Goal: Find specific page/section: Find specific page/section

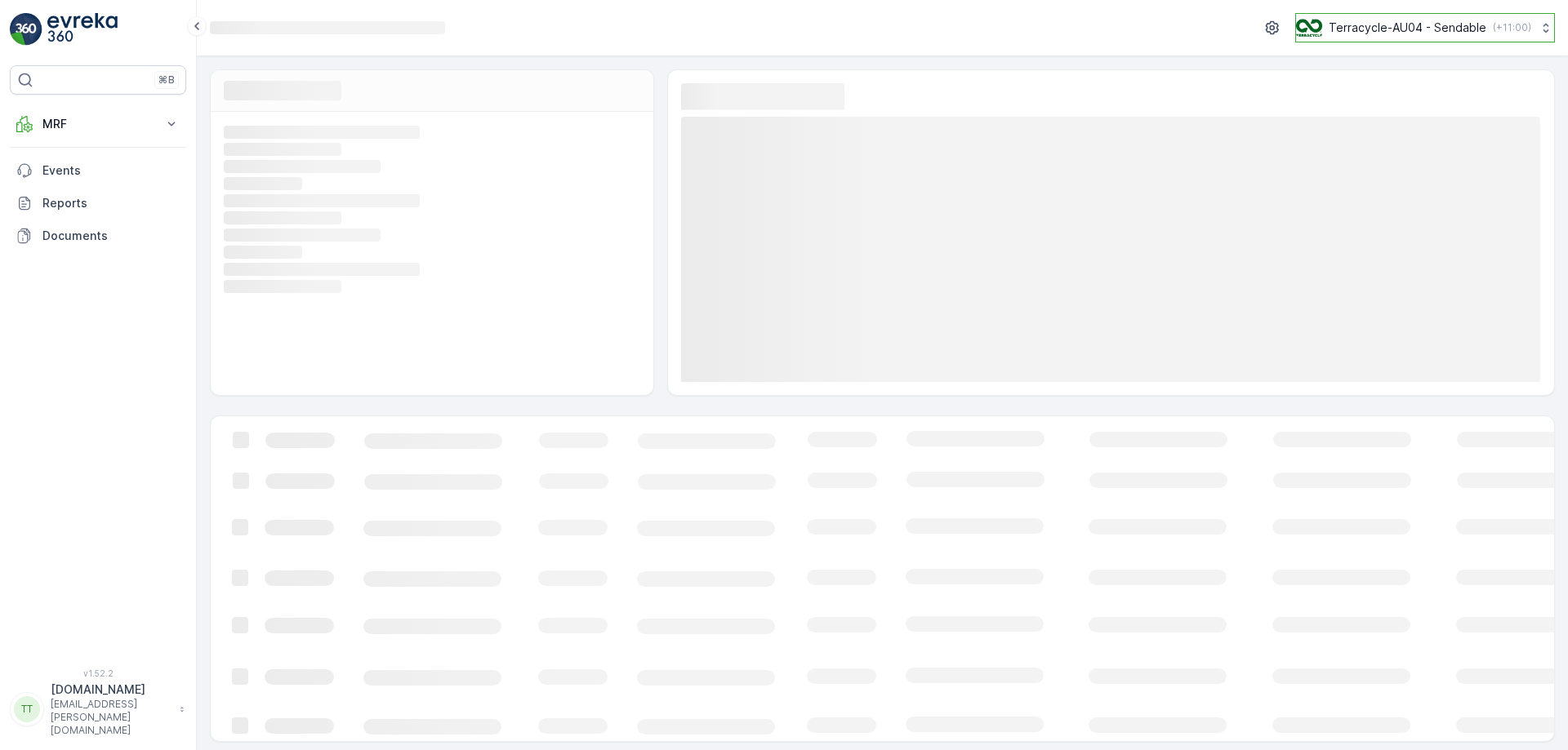
click at [1413, 23] on p "Terracycle-AU04 - Sendable" at bounding box center [1408, 28] width 158 height 16
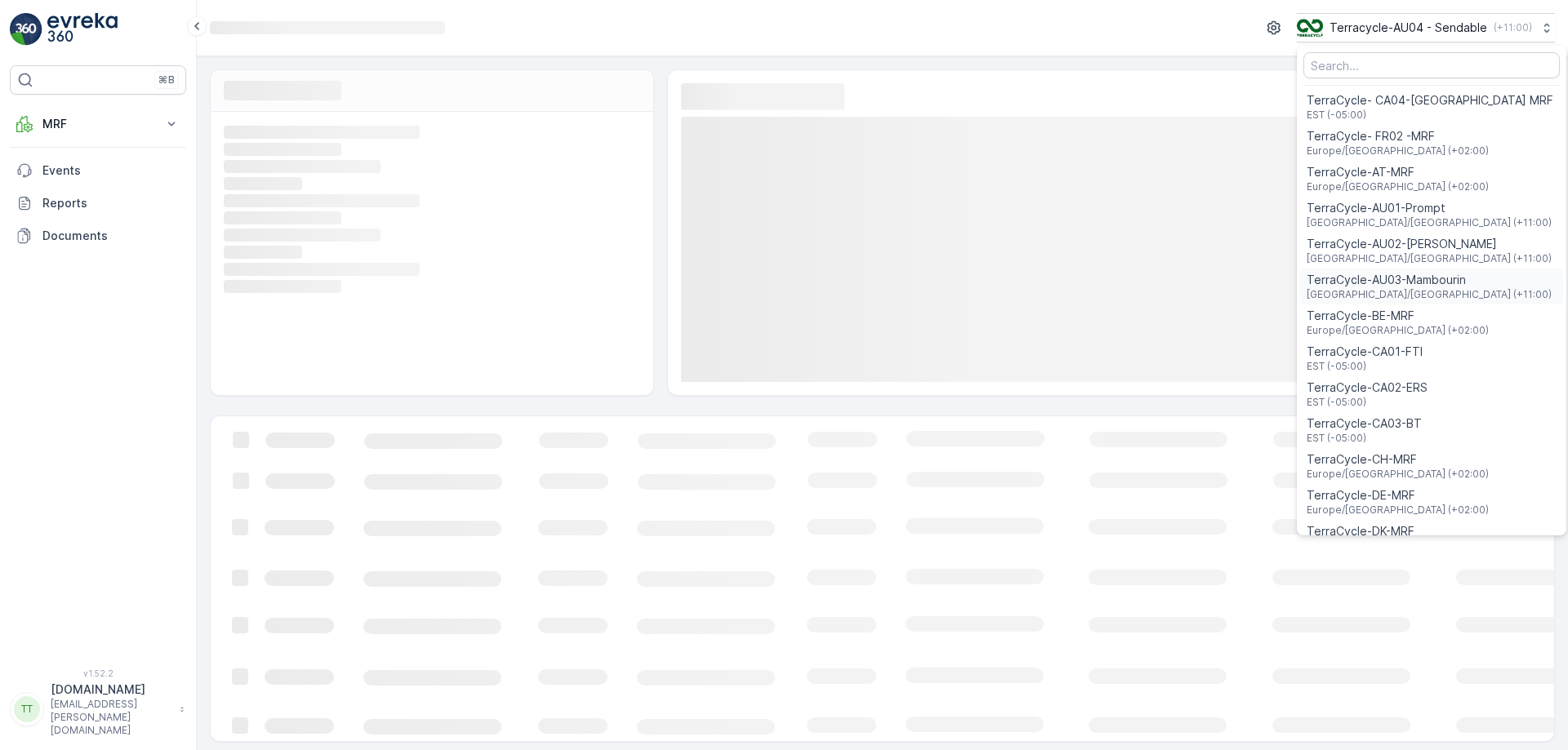
click at [1411, 283] on span "TerraCycle-AU03-Mambourin" at bounding box center [1429, 280] width 245 height 16
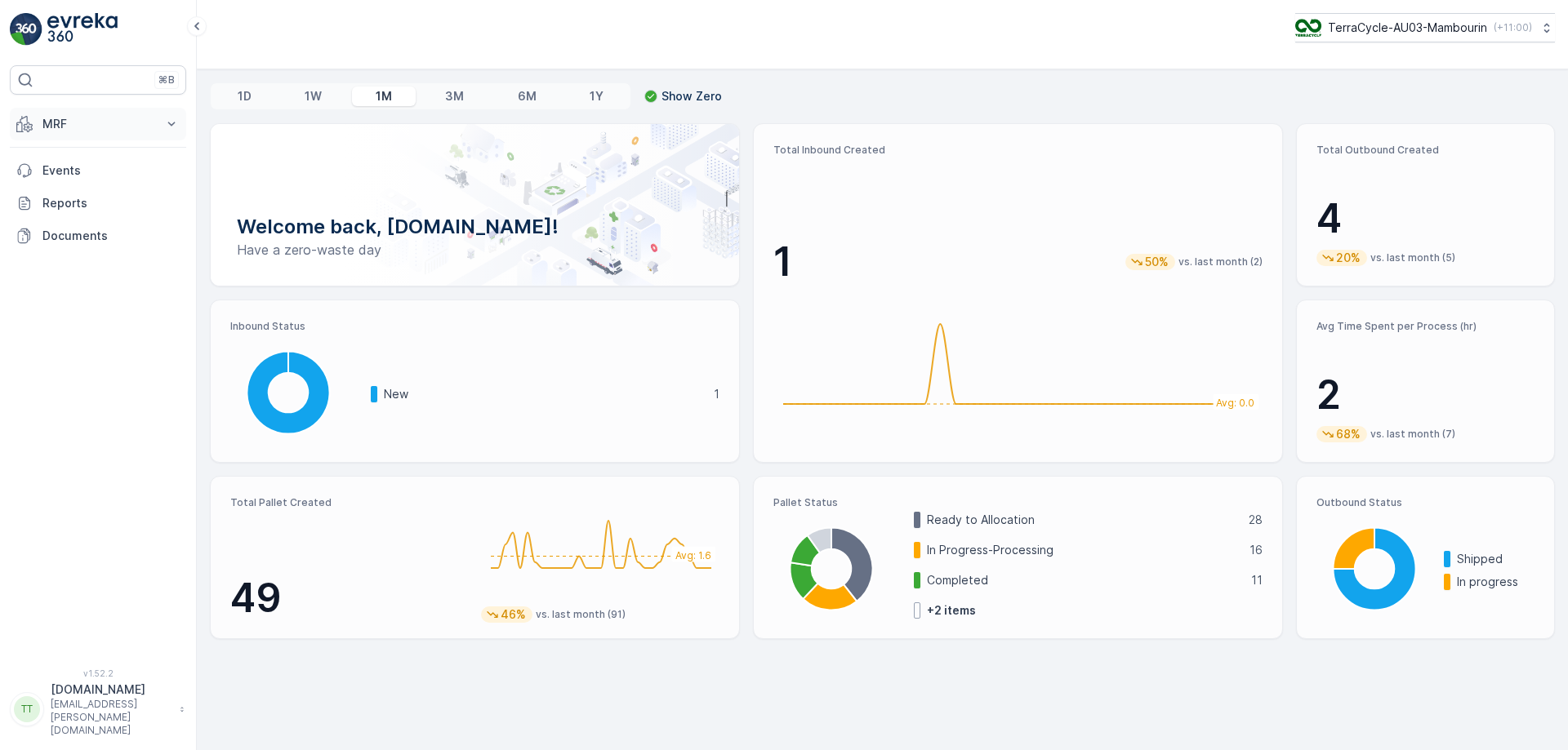
click at [129, 114] on button "MRF" at bounding box center [98, 124] width 177 height 33
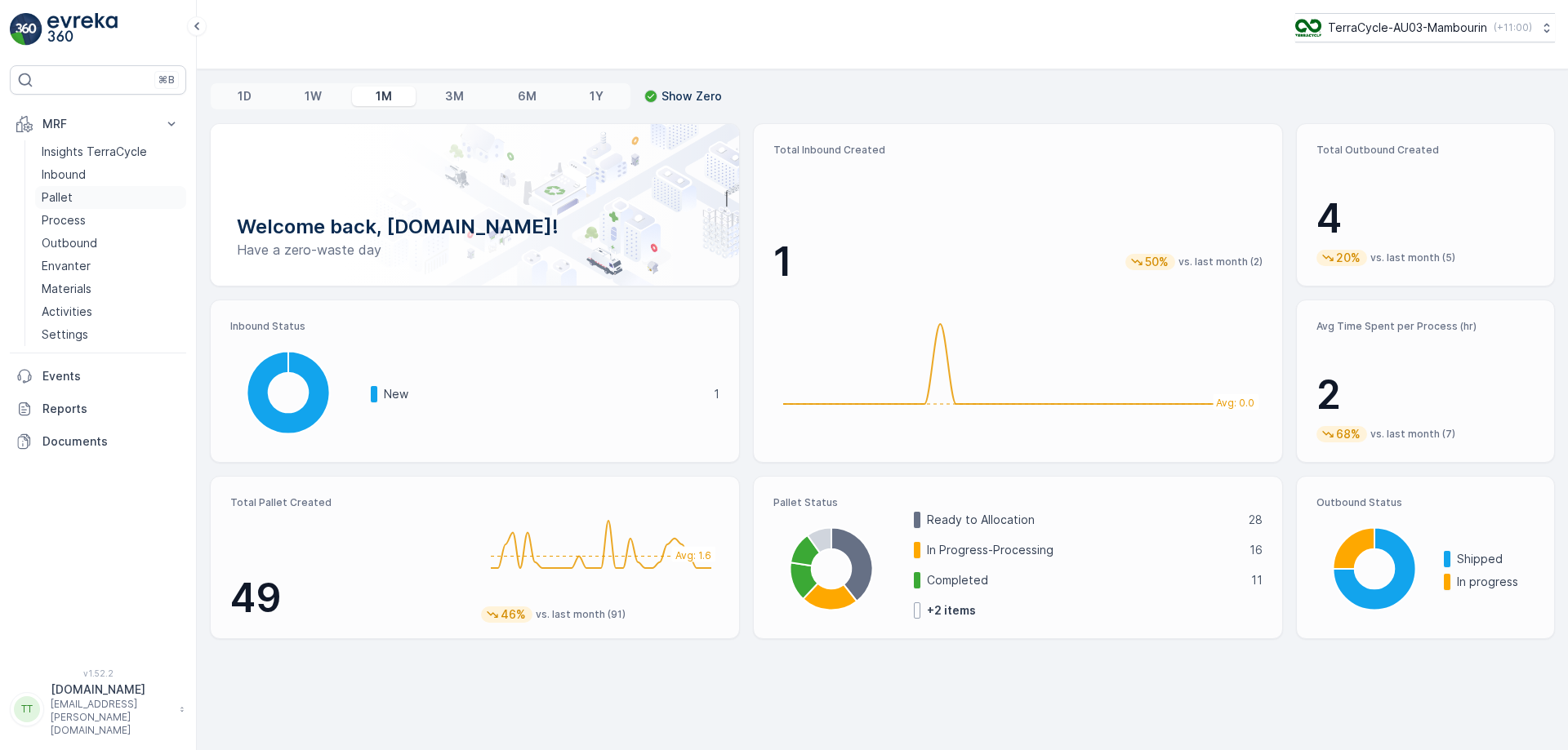
click at [102, 200] on link "Pallet" at bounding box center [111, 197] width 151 height 23
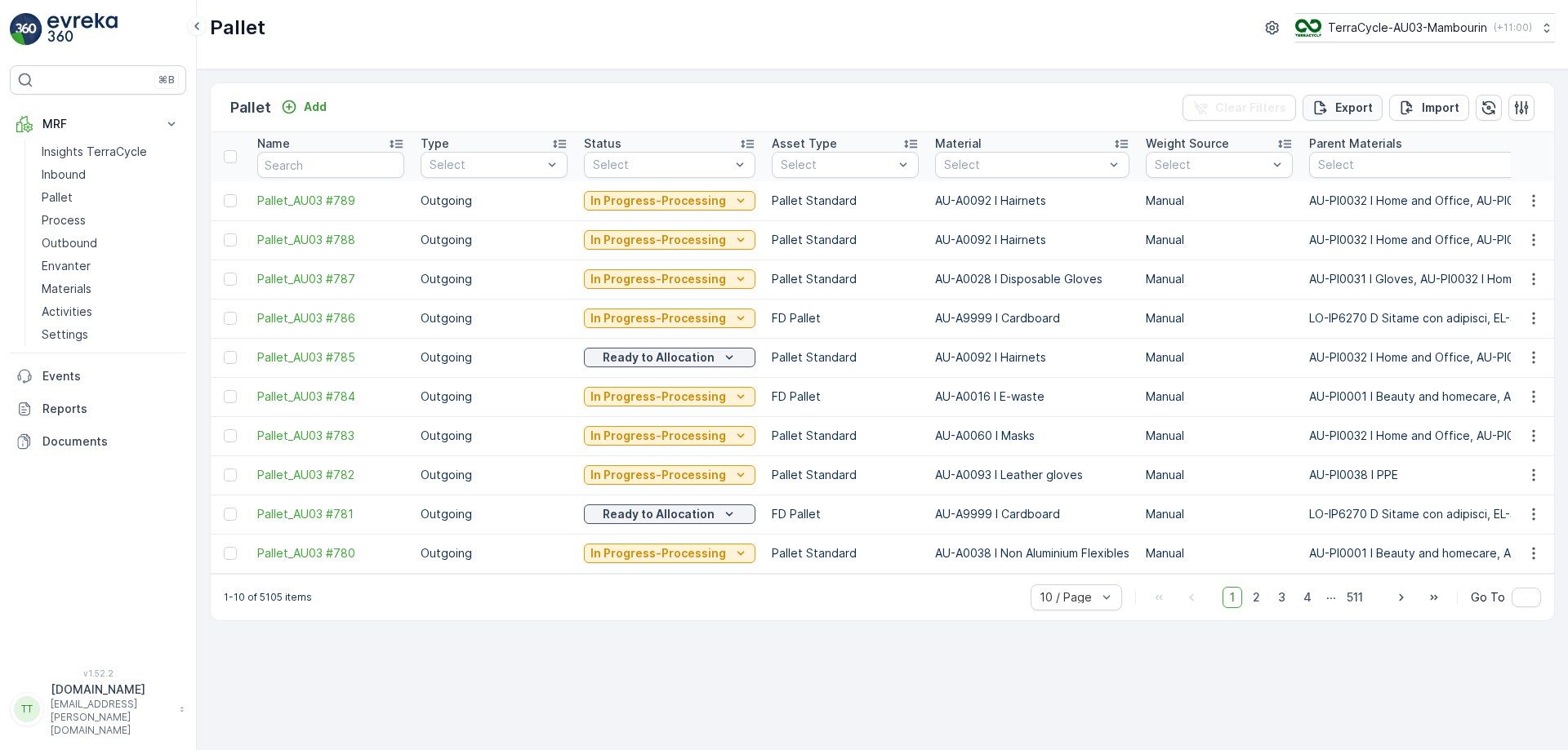
click at [1359, 99] on p "Export" at bounding box center [1354, 108] width 37 height 16
click at [1339, 92] on span "reports" at bounding box center [1422, 98] width 221 height 17
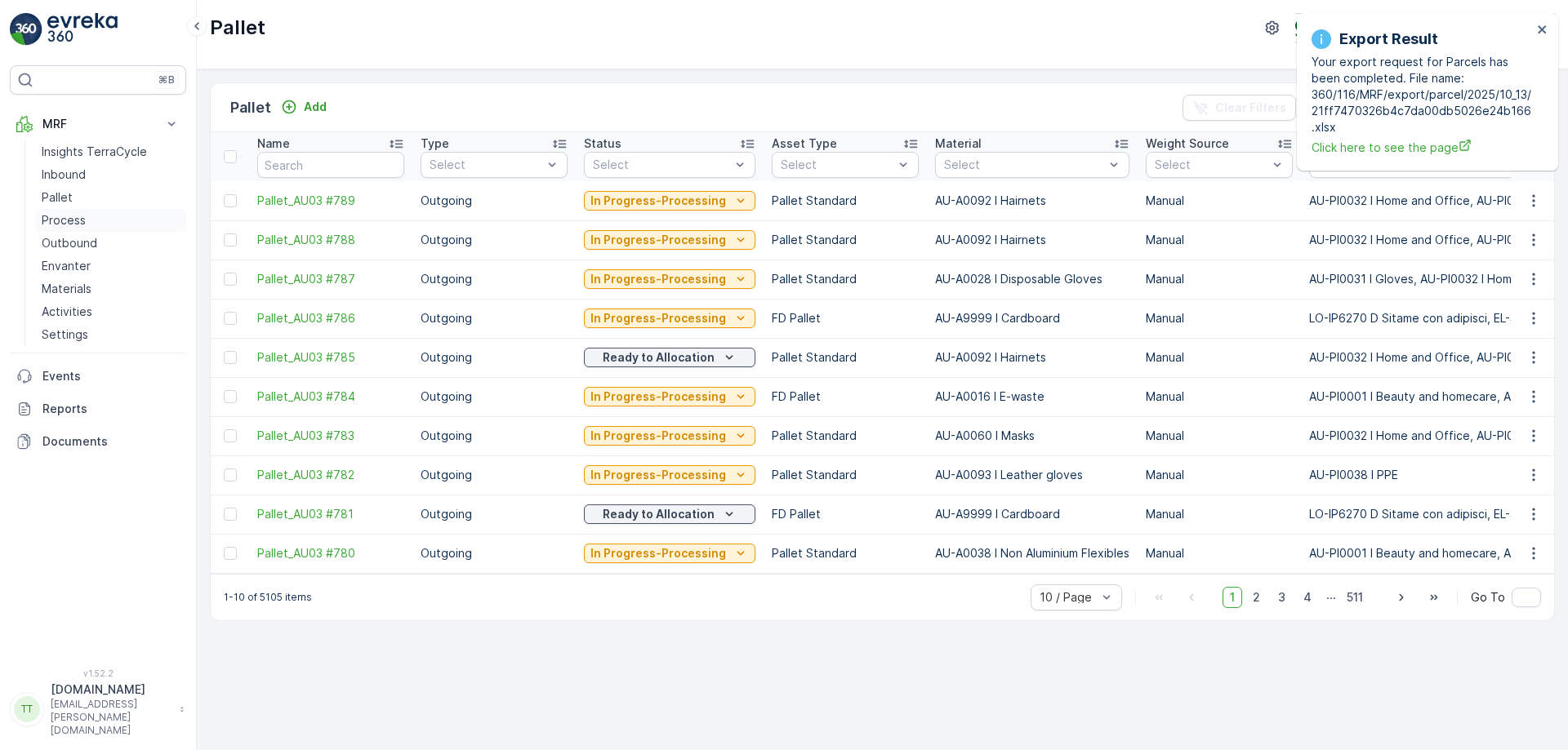
click at [57, 219] on p "Process" at bounding box center [64, 221] width 44 height 16
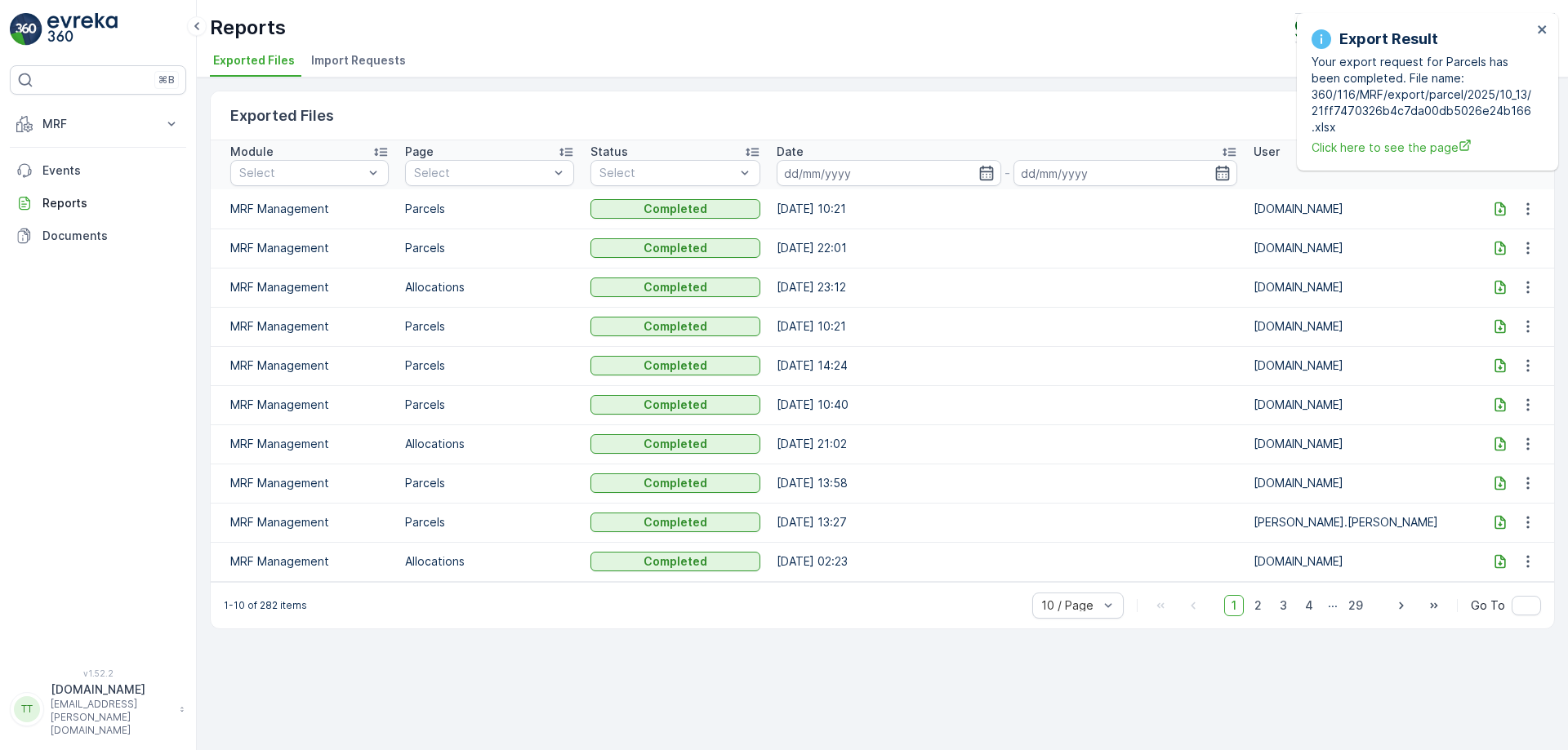
click at [1495, 206] on icon at bounding box center [1501, 208] width 11 height 14
